Goal: Task Accomplishment & Management: Use online tool/utility

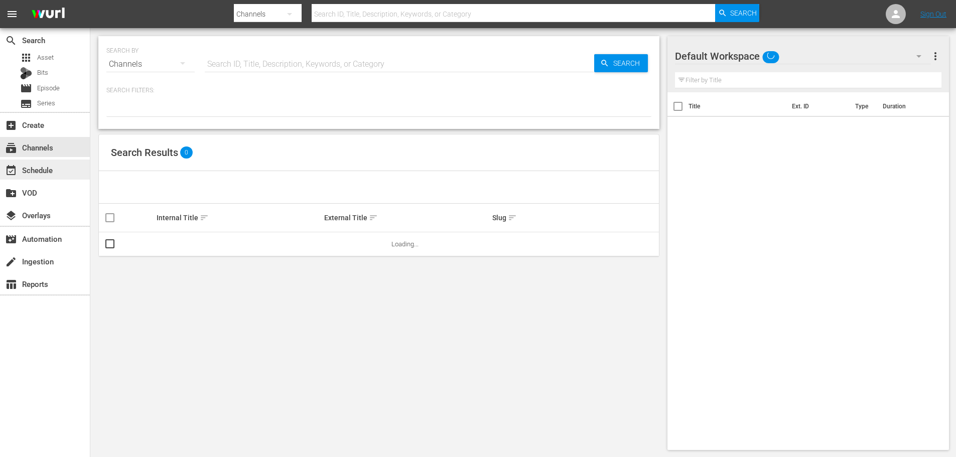
click at [53, 164] on div "event_available Schedule" at bounding box center [28, 168] width 56 height 9
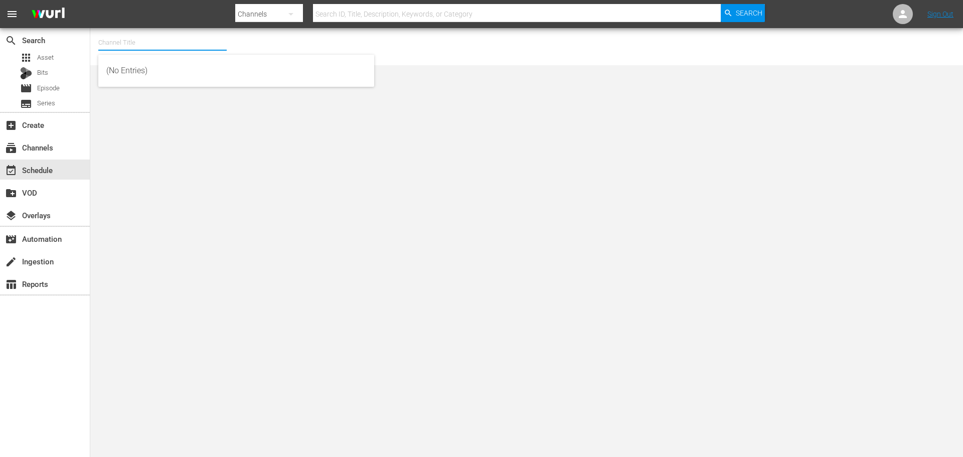
click at [166, 46] on input "text" at bounding box center [162, 43] width 128 height 24
click at [137, 64] on div "Ax Men (998 - aenetworks_axmen_1)" at bounding box center [236, 71] width 260 height 24
type input "Ax Men (998 - aenetworks_axmen_1)"
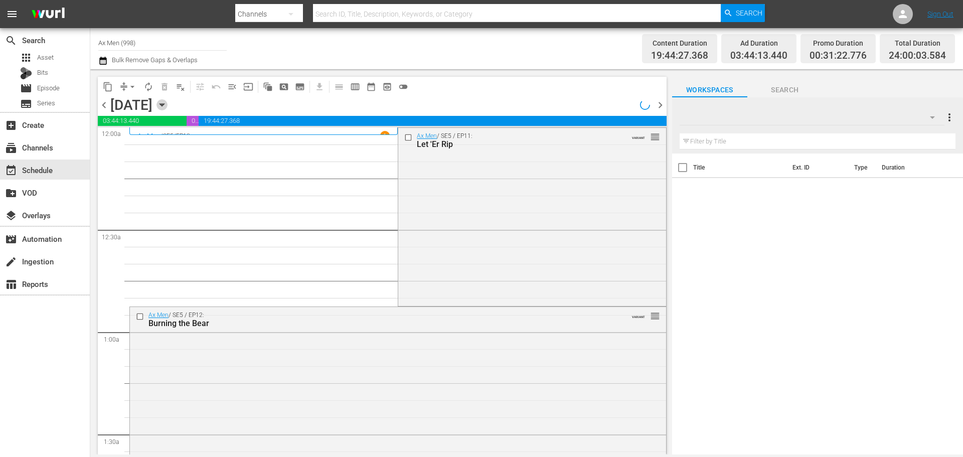
click at [168, 106] on icon "button" at bounding box center [162, 104] width 11 height 11
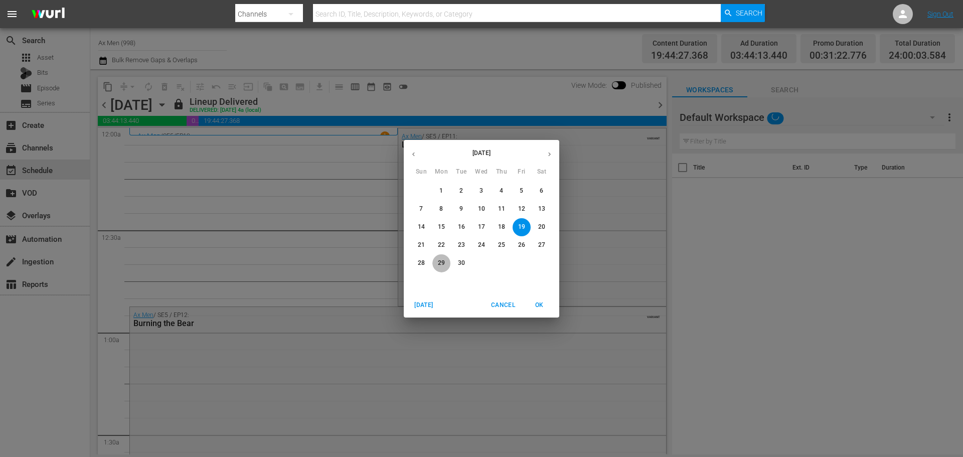
click at [436, 264] on span "29" at bounding box center [442, 263] width 18 height 9
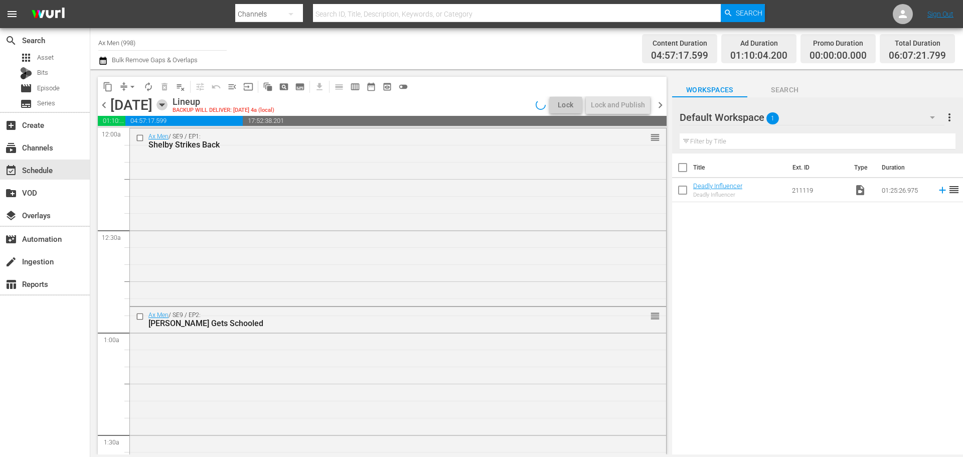
click at [168, 107] on icon "button" at bounding box center [162, 104] width 11 height 11
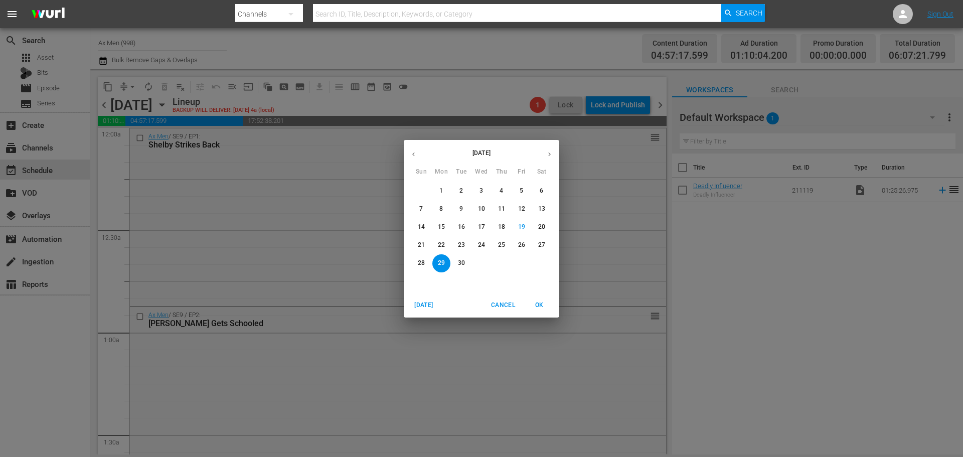
click at [455, 257] on button "30" at bounding box center [462, 263] width 18 height 18
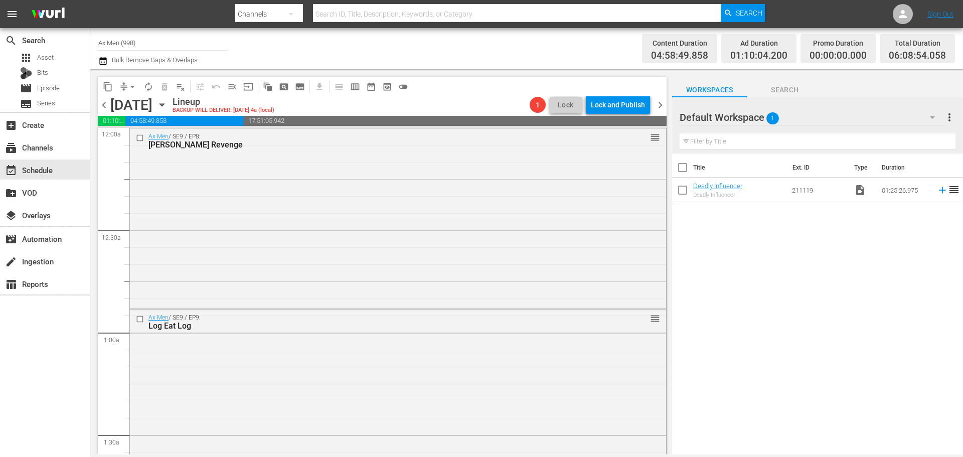
click at [164, 104] on icon "button" at bounding box center [162, 105] width 5 height 3
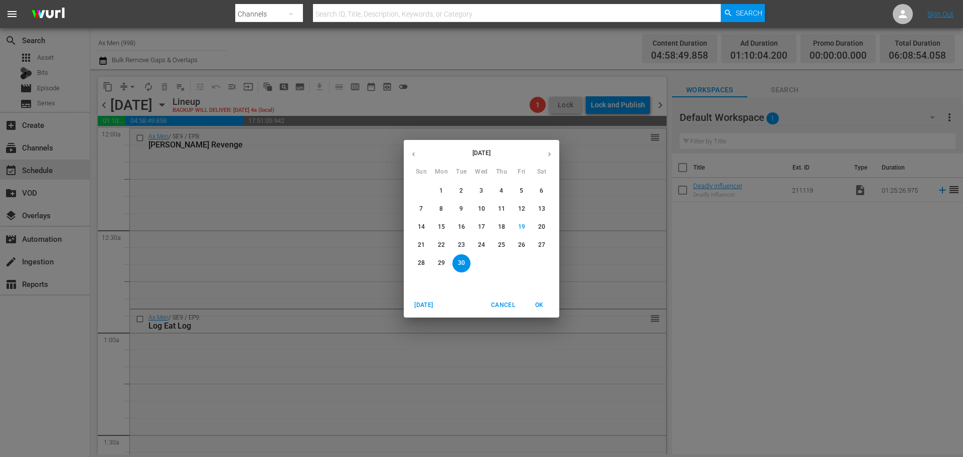
click at [545, 156] on button "button" at bounding box center [550, 155] width 20 height 20
click at [483, 188] on p "1" at bounding box center [482, 191] width 4 height 9
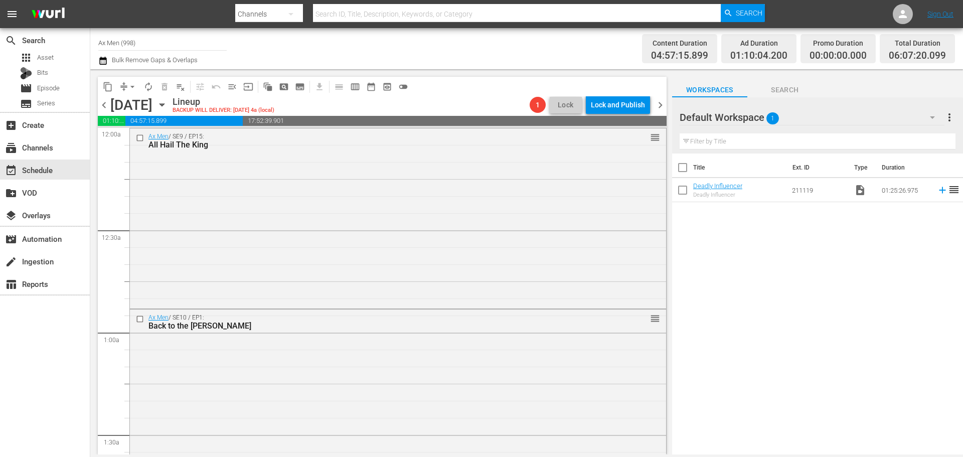
click at [170, 111] on div "[DATE] [DATE]" at bounding box center [140, 105] width 60 height 17
click at [168, 106] on icon "button" at bounding box center [162, 104] width 11 height 11
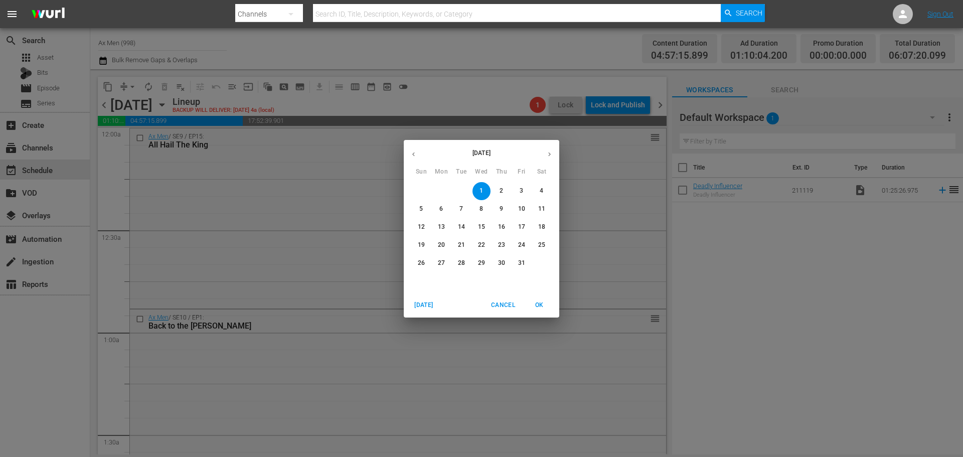
click at [507, 186] on button "2" at bounding box center [502, 191] width 18 height 18
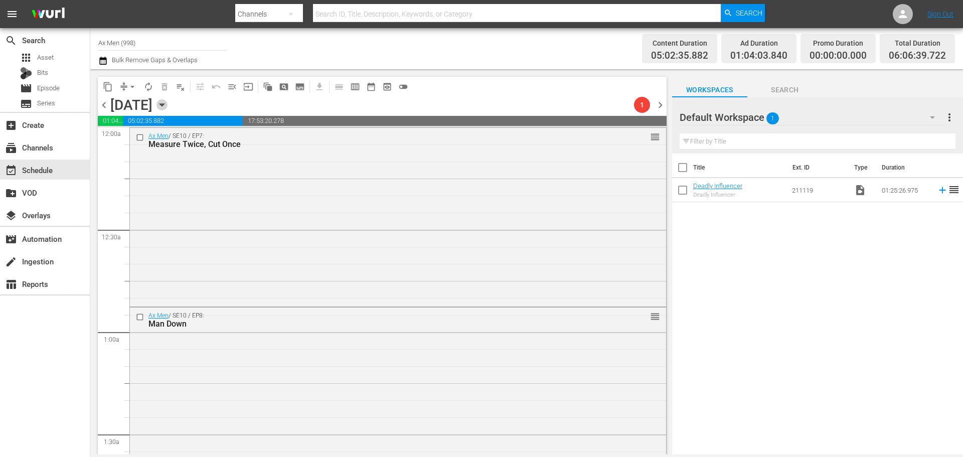
click at [168, 100] on icon "button" at bounding box center [162, 104] width 11 height 11
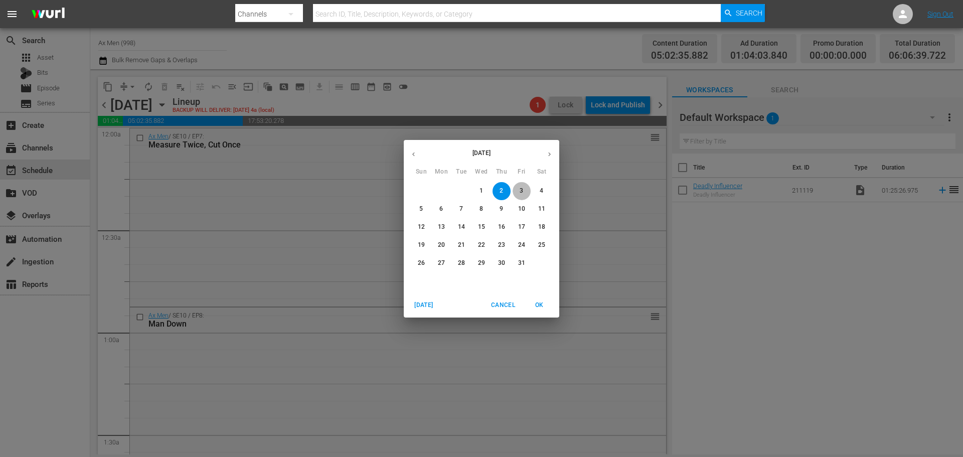
click at [522, 190] on p "3" at bounding box center [522, 191] width 4 height 9
